Goal: Information Seeking & Learning: Learn about a topic

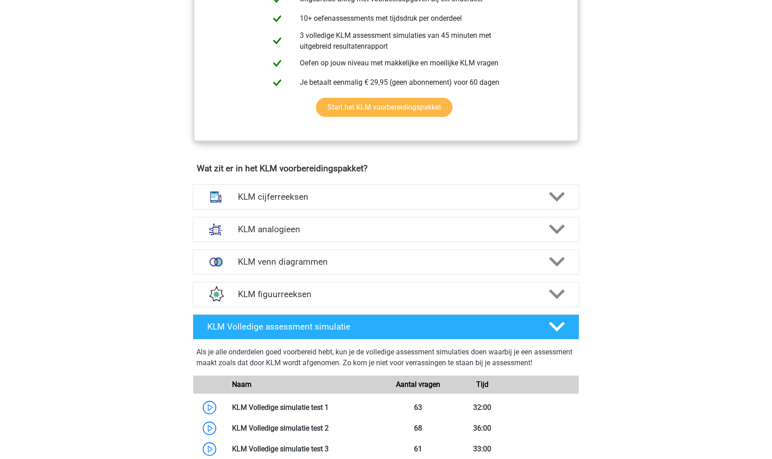
scroll to position [519, 0]
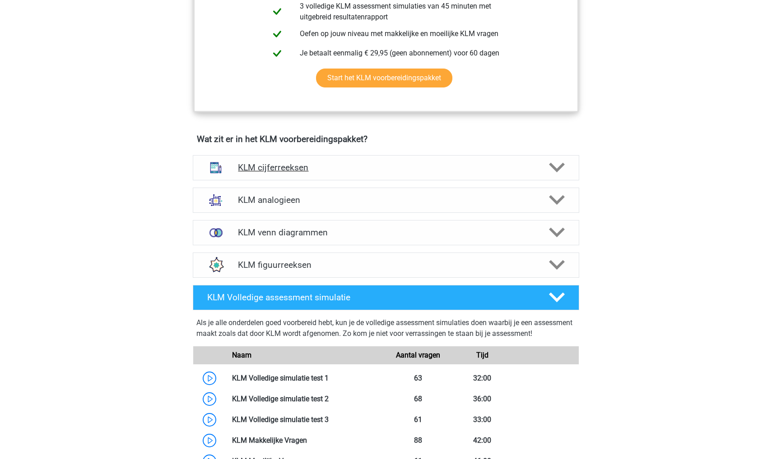
click at [334, 176] on div "KLM cijferreeksen" at bounding box center [386, 167] width 386 height 25
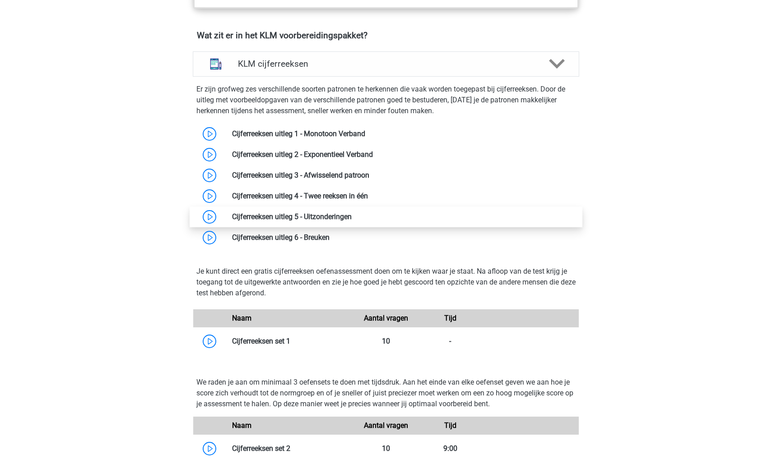
scroll to position [627, 0]
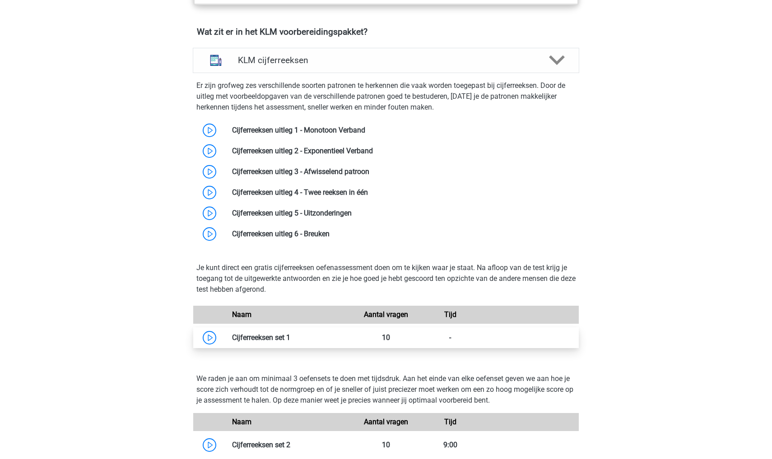
click at [290, 342] on link at bounding box center [290, 338] width 0 height 9
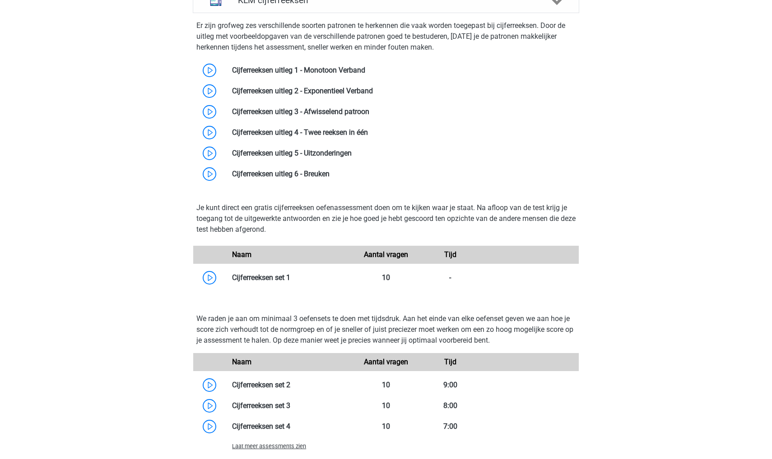
scroll to position [714, 0]
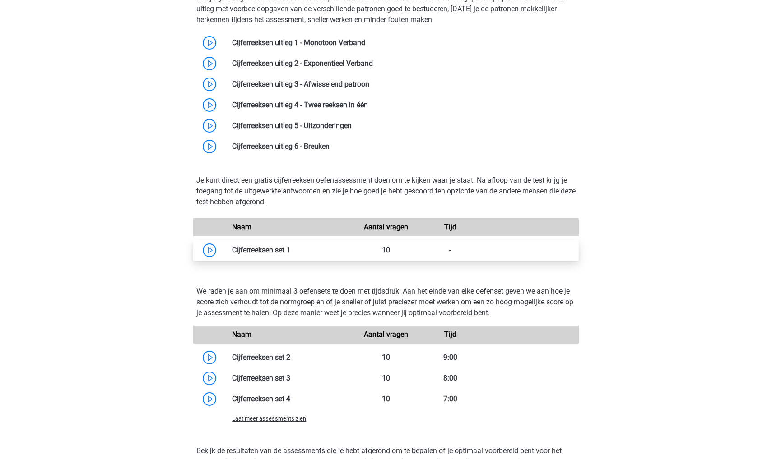
click at [290, 252] on link at bounding box center [290, 250] width 0 height 9
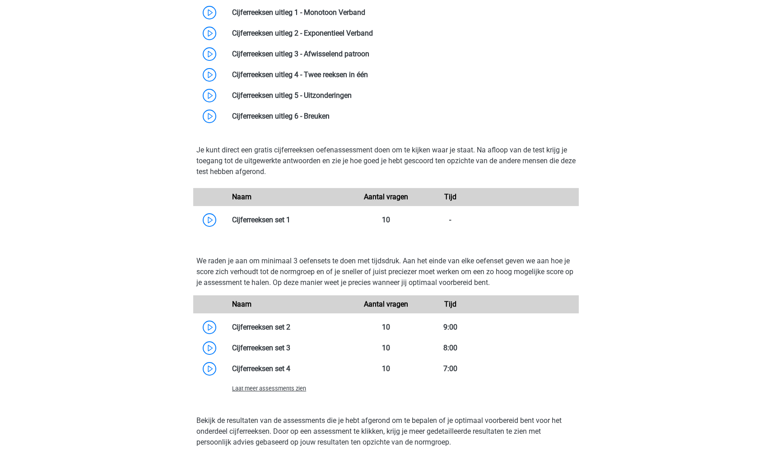
click at [121, 187] on div "Registreer Nederlands" at bounding box center [386, 246] width 772 height 1982
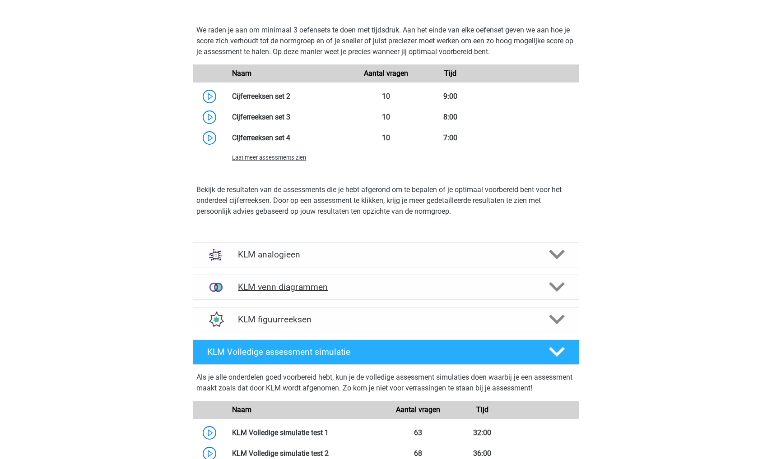
scroll to position [983, 0]
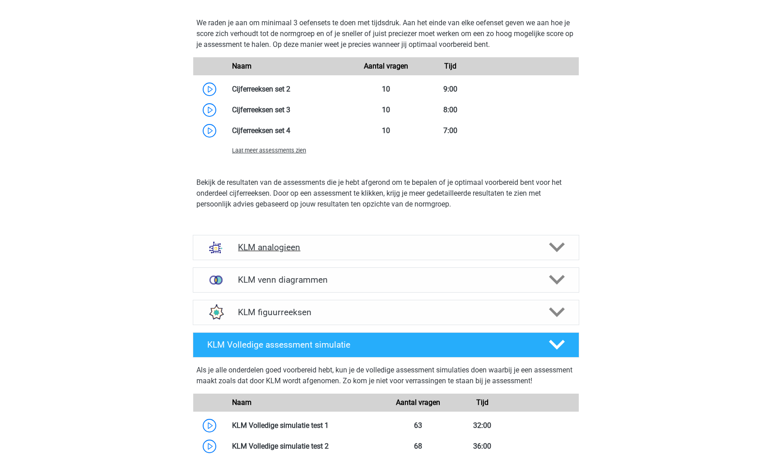
click at [306, 250] on h4 "KLM analogieen" at bounding box center [386, 247] width 296 height 10
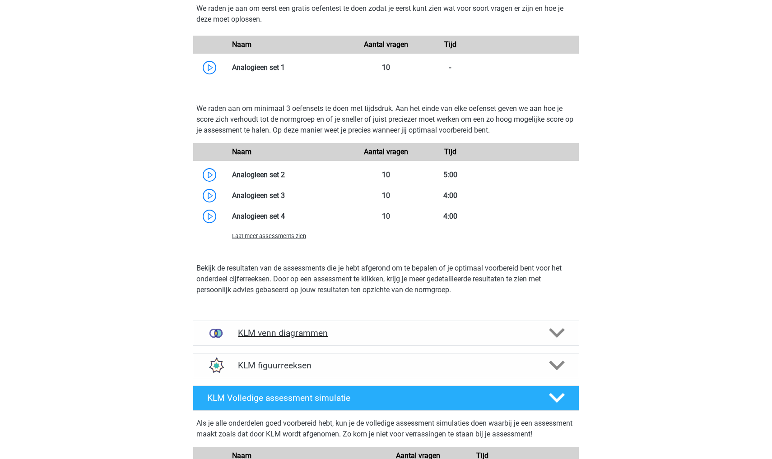
scroll to position [1530, 0]
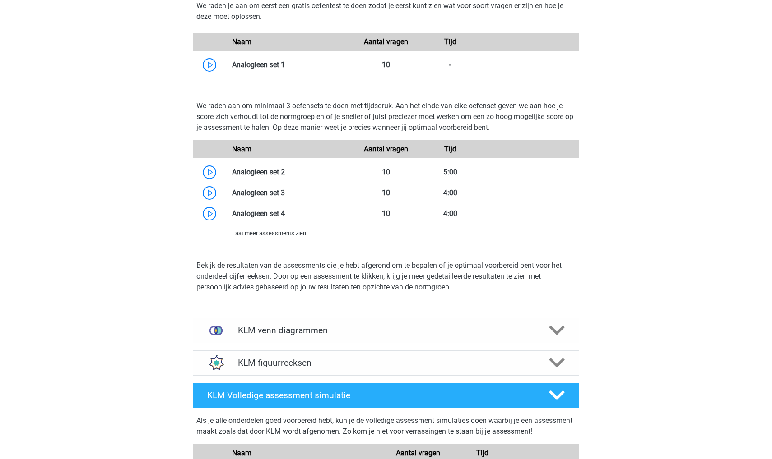
click at [301, 331] on h4 "KLM venn diagrammen" at bounding box center [386, 330] width 296 height 10
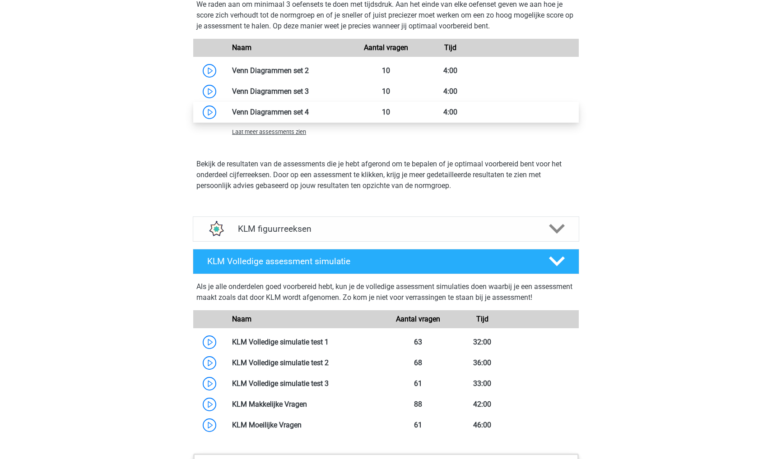
scroll to position [2048, 0]
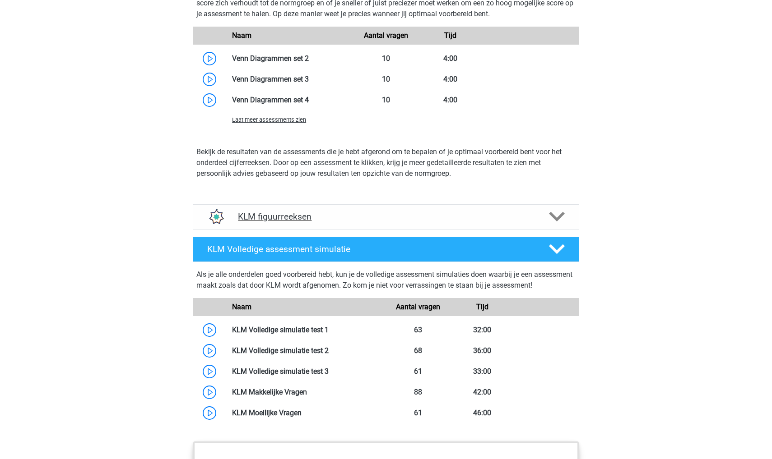
click at [328, 218] on h4 "KLM figuurreeksen" at bounding box center [386, 217] width 296 height 10
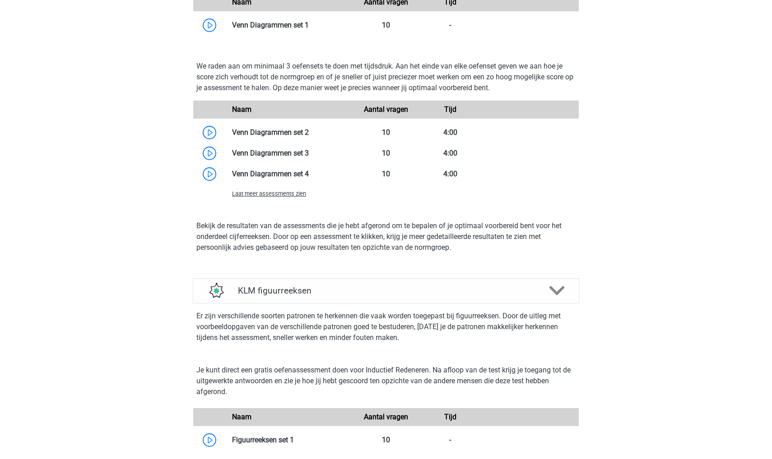
scroll to position [2020, 0]
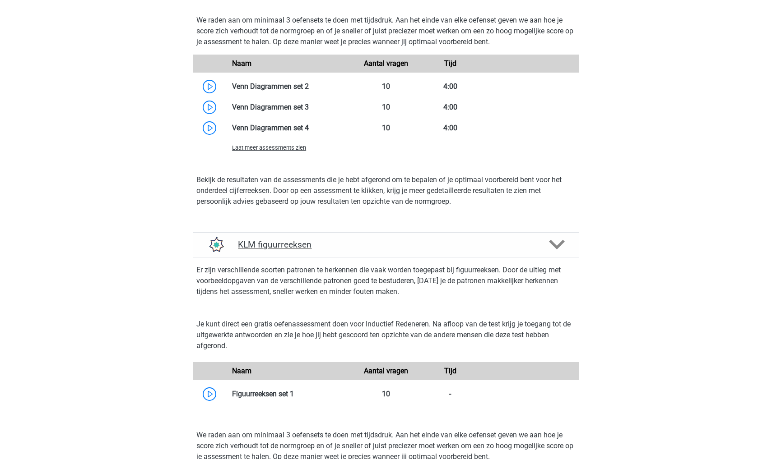
click at [335, 248] on h4 "KLM figuurreeksen" at bounding box center [386, 245] width 296 height 10
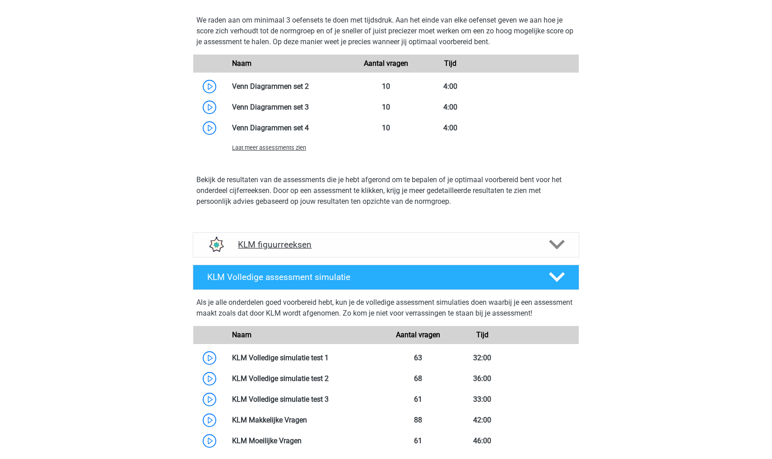
click at [335, 248] on h4 "KLM figuurreeksen" at bounding box center [386, 245] width 296 height 10
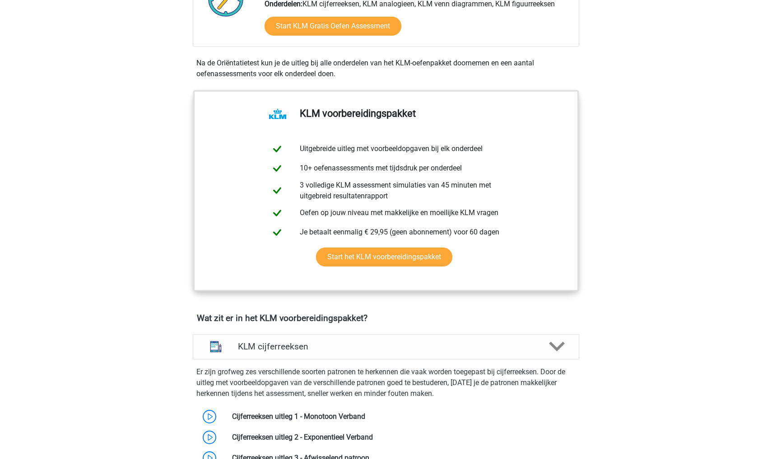
scroll to position [239, 0]
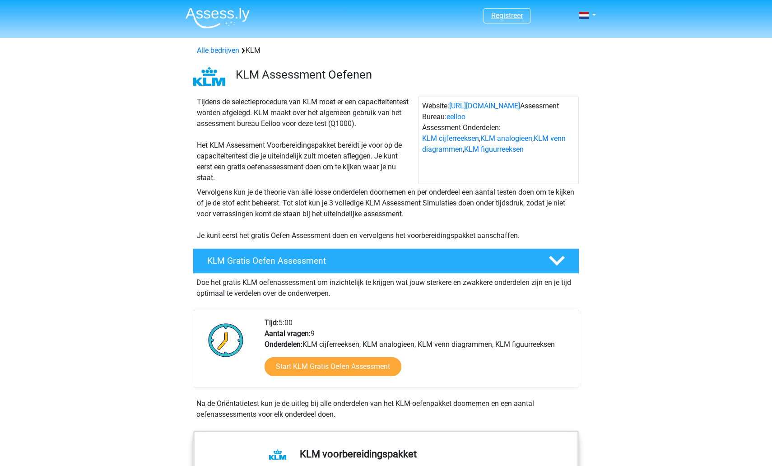
click at [380, 16] on link "Registreer" at bounding box center [507, 15] width 32 height 9
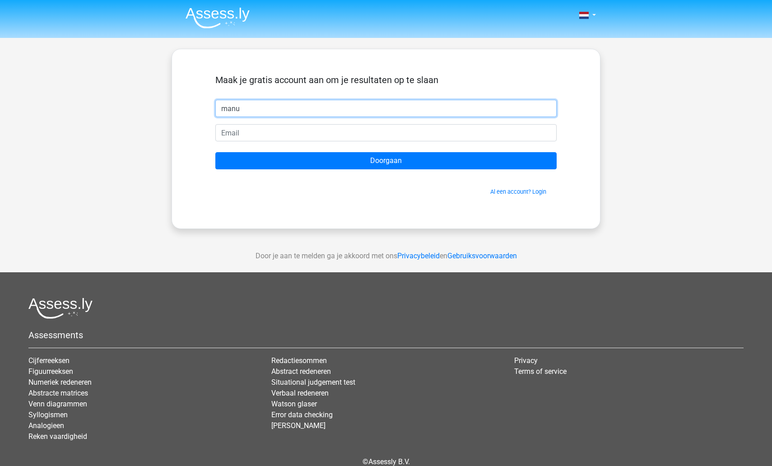
type input "manu"
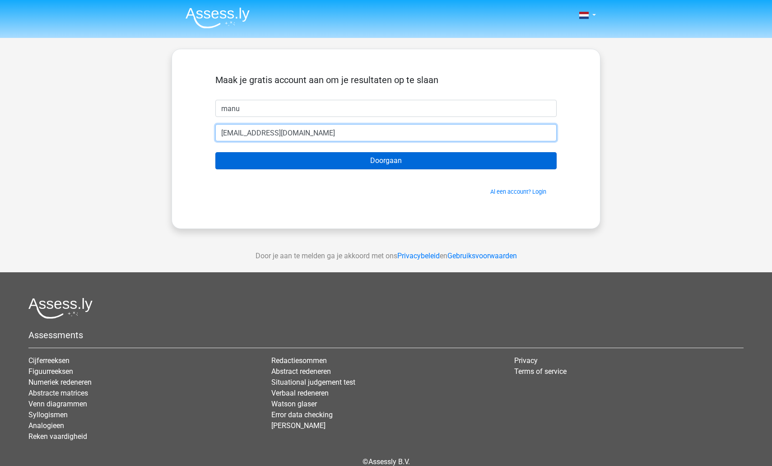
type input "[EMAIL_ADDRESS][DOMAIN_NAME]"
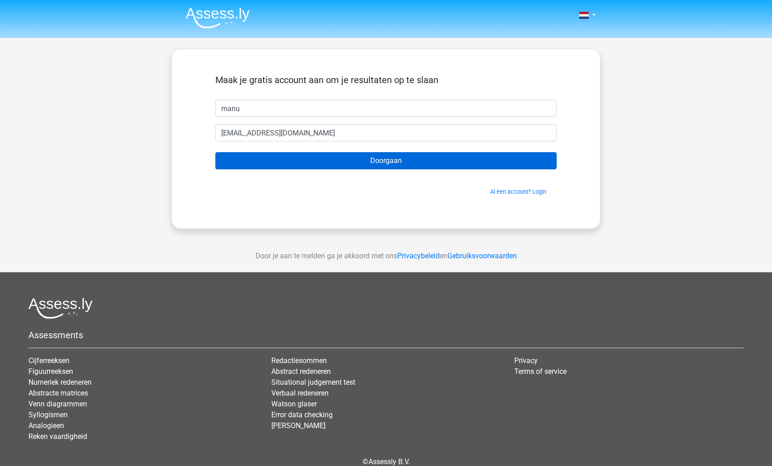
click at [239, 161] on input "Doorgaan" at bounding box center [385, 160] width 341 height 17
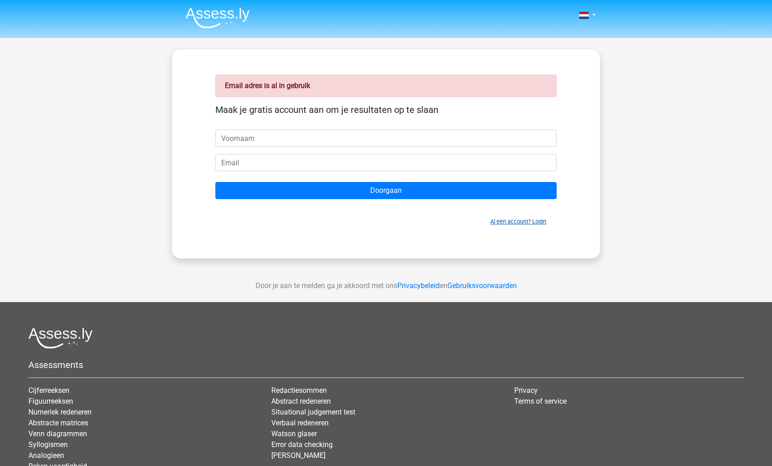
click at [500, 222] on link "Al een account? Login" at bounding box center [518, 221] width 56 height 7
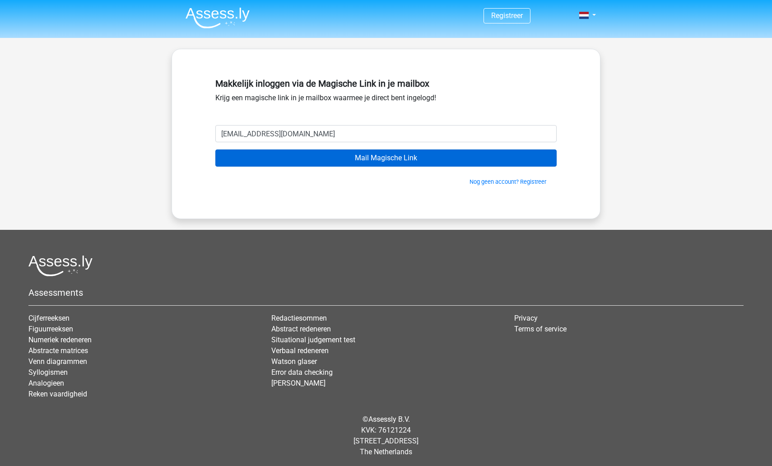
type input "[EMAIL_ADDRESS][DOMAIN_NAME]"
click at [385, 160] on input "Mail Magische Link" at bounding box center [385, 157] width 341 height 17
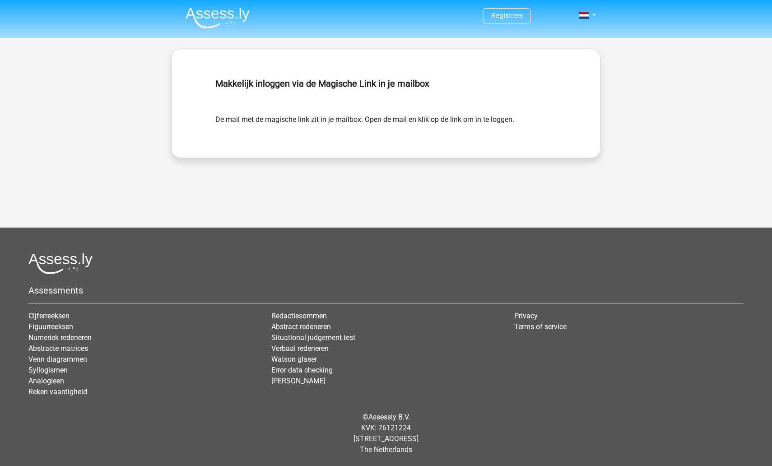
click at [508, 21] on span "Registreer" at bounding box center [506, 15] width 47 height 15
click at [503, 15] on link "Registreer" at bounding box center [507, 15] width 32 height 9
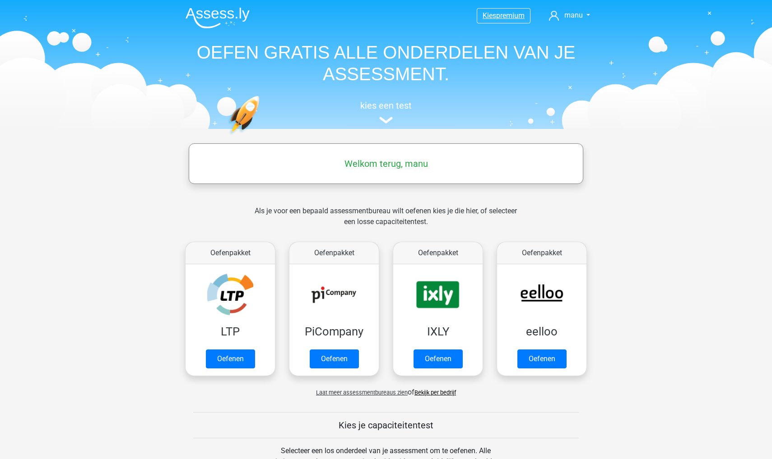
click at [380, 15] on span "premium" at bounding box center [510, 15] width 28 height 9
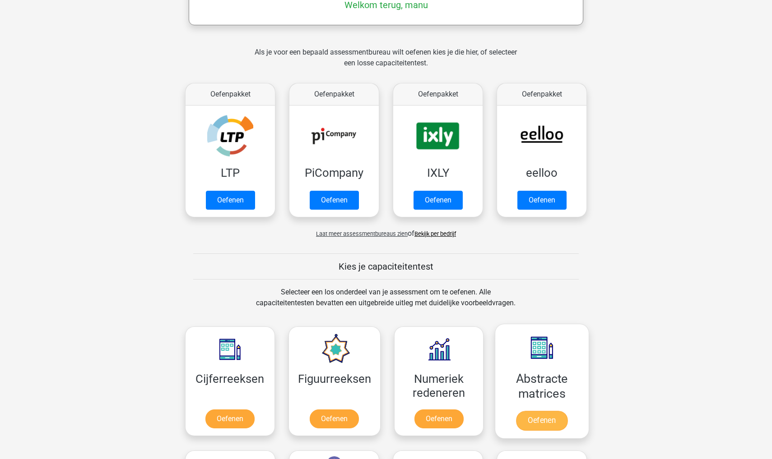
scroll to position [135, 0]
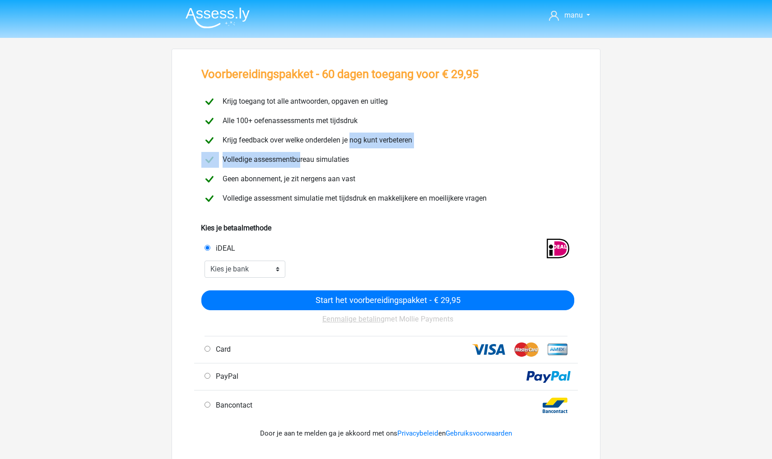
drag, startPoint x: 255, startPoint y: 142, endPoint x: 299, endPoint y: 163, distance: 48.6
click at [299, 163] on div "Krijg toegang tot alle antwoorden, opgaven en uitleg Alle 100+ oefenassessments…" at bounding box center [386, 150] width 376 height 116
click at [89, 139] on div "manu mndwt24@gmail.com" at bounding box center [386, 360] width 772 height 721
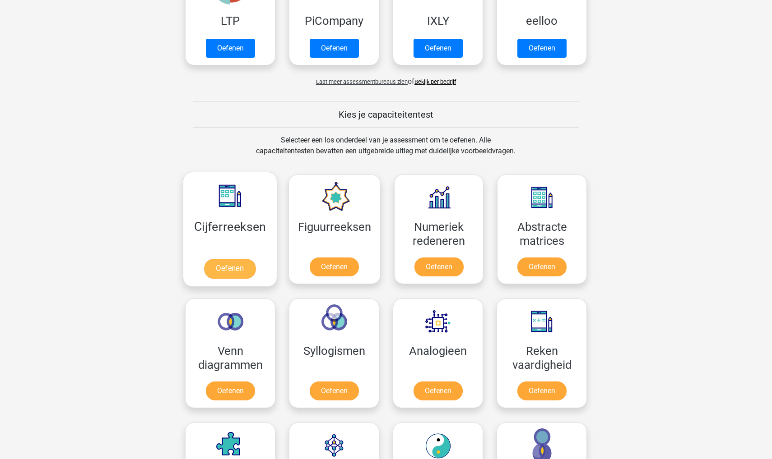
scroll to position [319, 0]
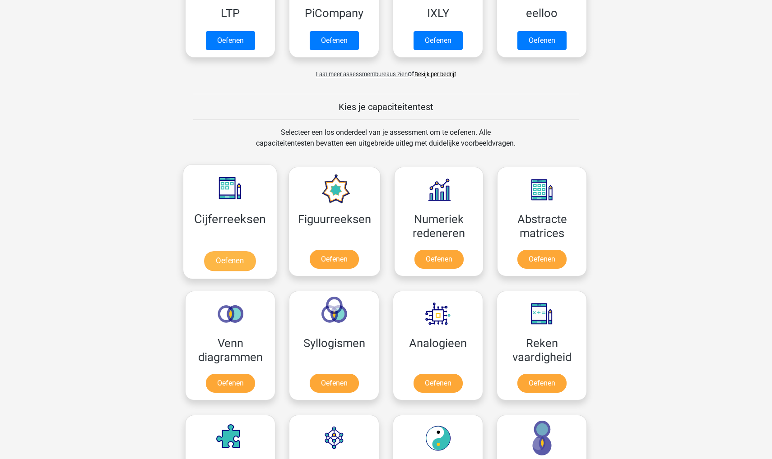
click at [237, 260] on link "Oefenen" at bounding box center [229, 261] width 51 height 20
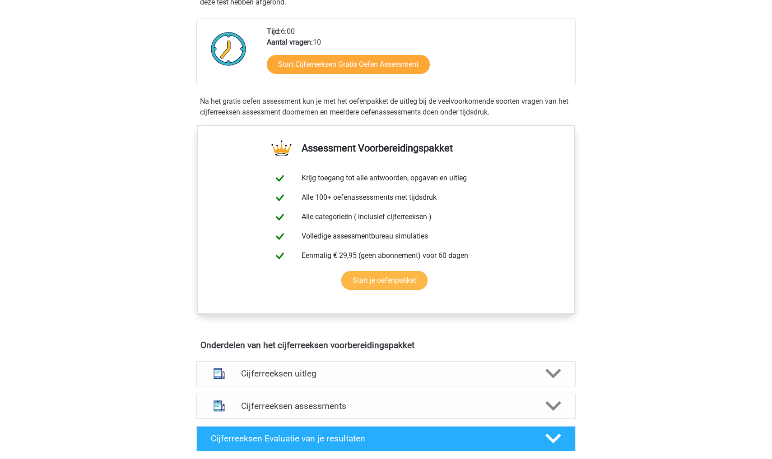
scroll to position [214, 0]
click at [336, 379] on div "Cijferreeksen uitleg" at bounding box center [385, 373] width 379 height 25
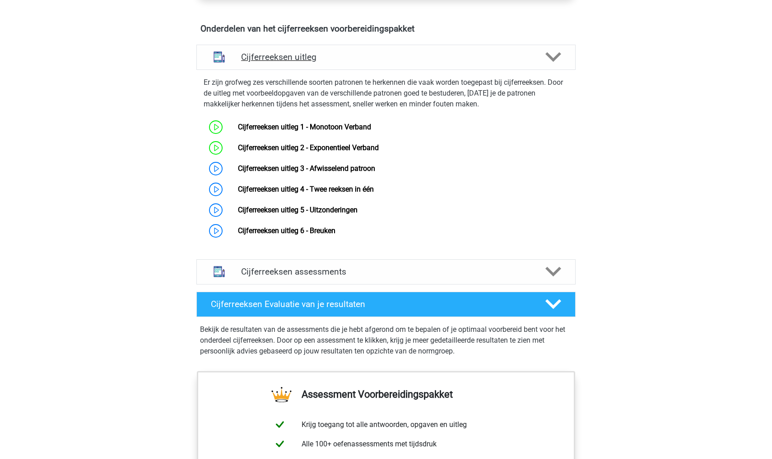
scroll to position [545, 0]
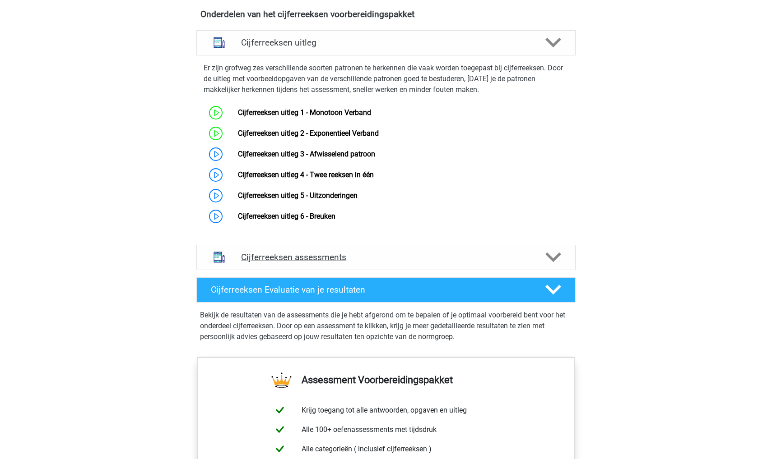
click at [381, 263] on h4 "Cijferreeksen assessments" at bounding box center [386, 257] width 290 height 10
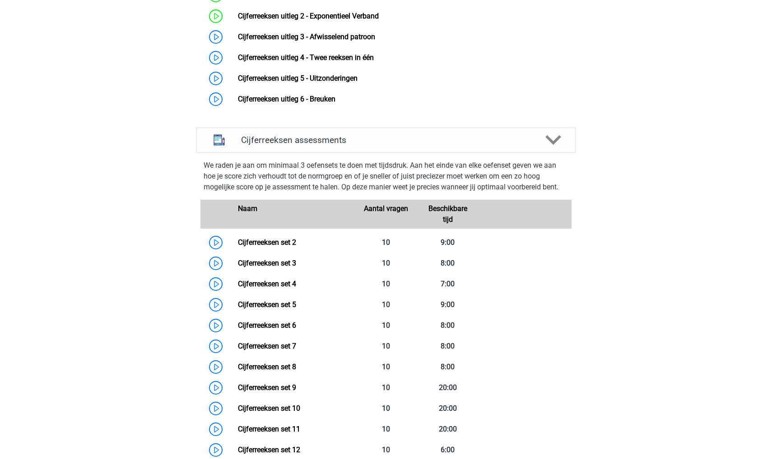
scroll to position [649, 0]
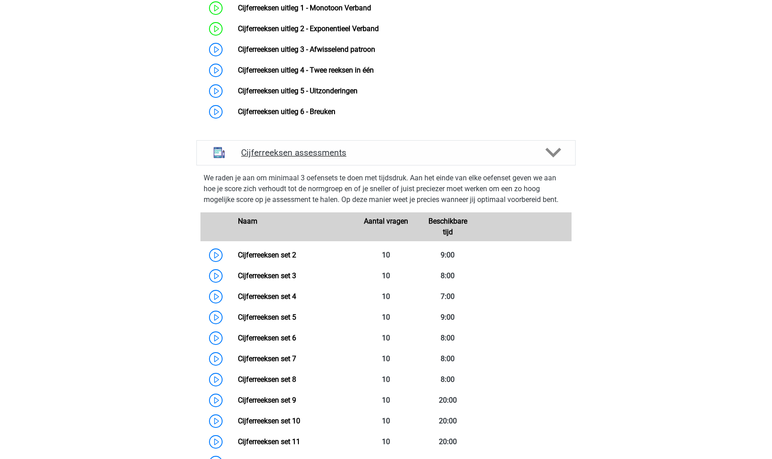
click at [257, 154] on div "Cijferreeksen assessments" at bounding box center [385, 152] width 379 height 25
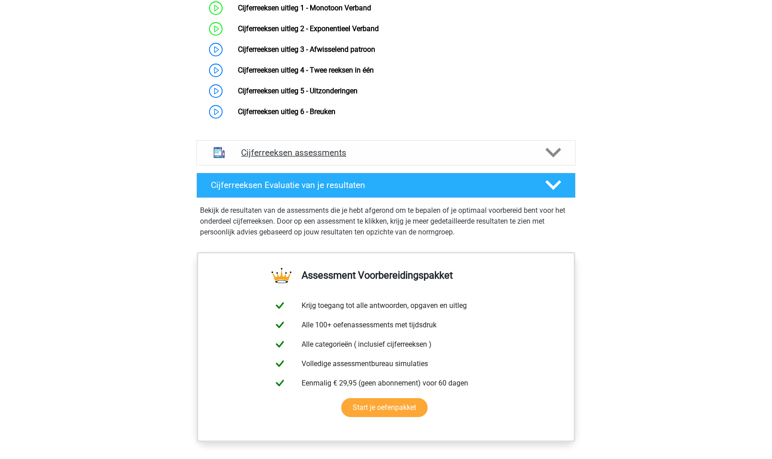
click at [257, 154] on div "Cijferreeksen assessments" at bounding box center [385, 152] width 379 height 25
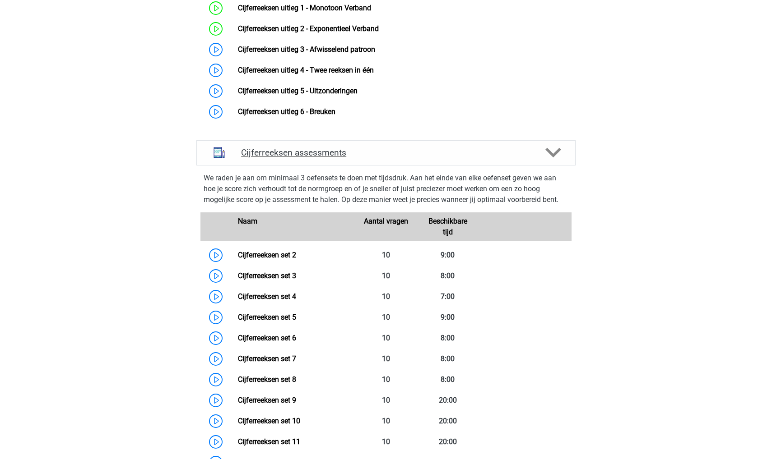
click at [257, 154] on div "Cijferreeksen assessments" at bounding box center [385, 152] width 379 height 25
